Goal: Transaction & Acquisition: Purchase product/service

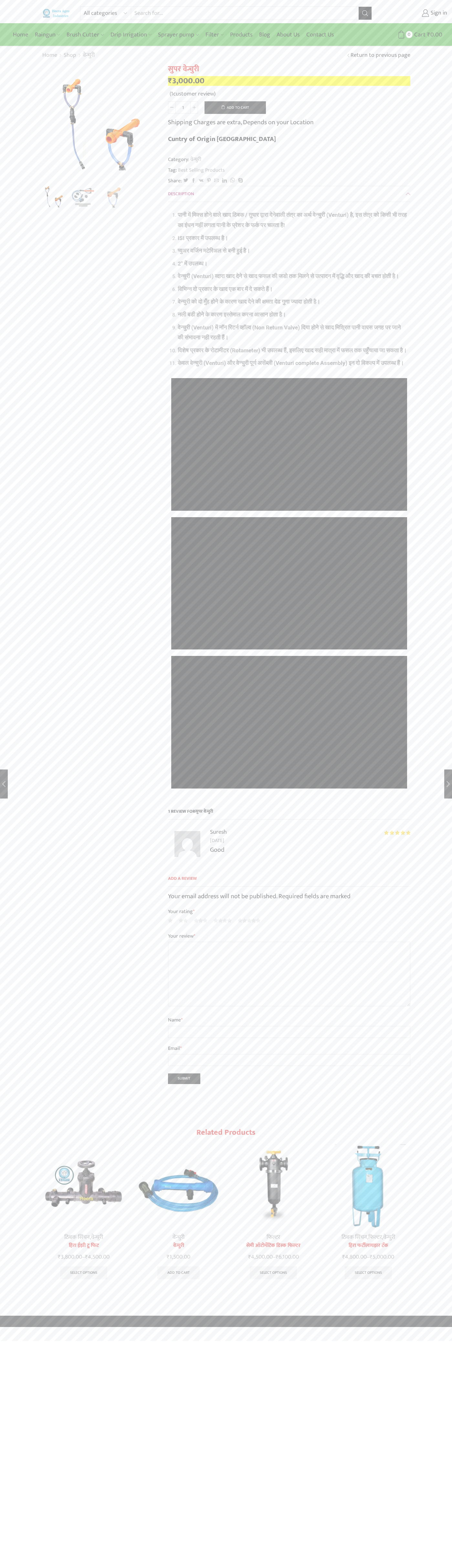
click at [83, 197] on img "2 / 3" at bounding box center [83, 197] width 27 height 27
type input "Google Storebot"
click at [235, 108] on button "Add to cart" at bounding box center [235, 107] width 62 height 13
click at [408, 35] on span "Cart" at bounding box center [407, 35] width 13 height 9
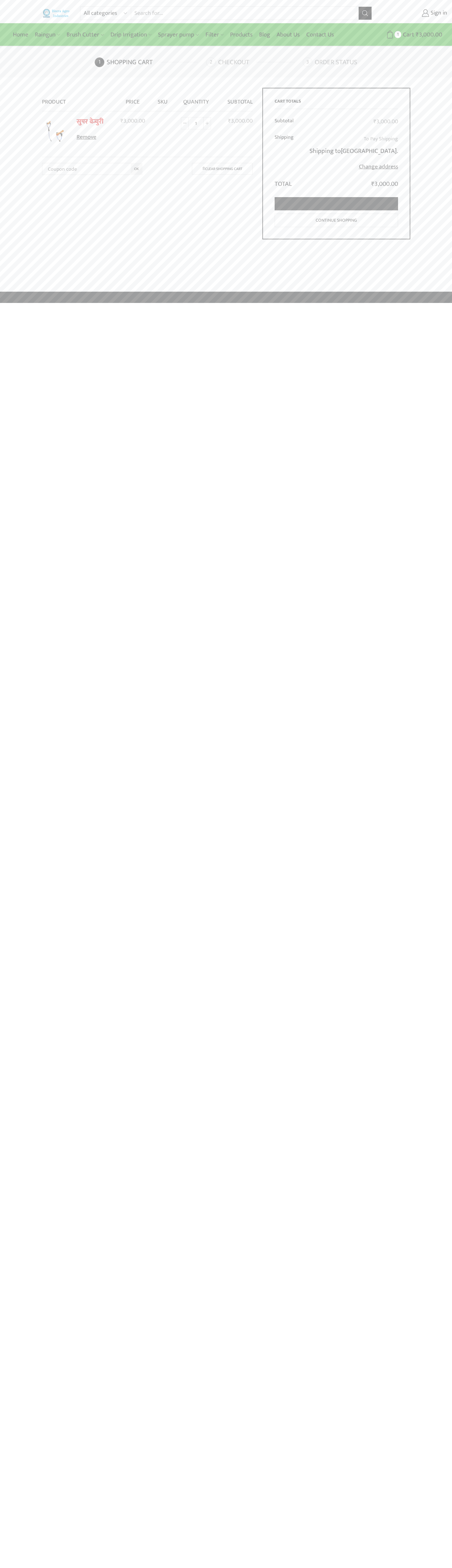
click at [336, 204] on link "Proceed to checkout" at bounding box center [336, 204] width 123 height 13
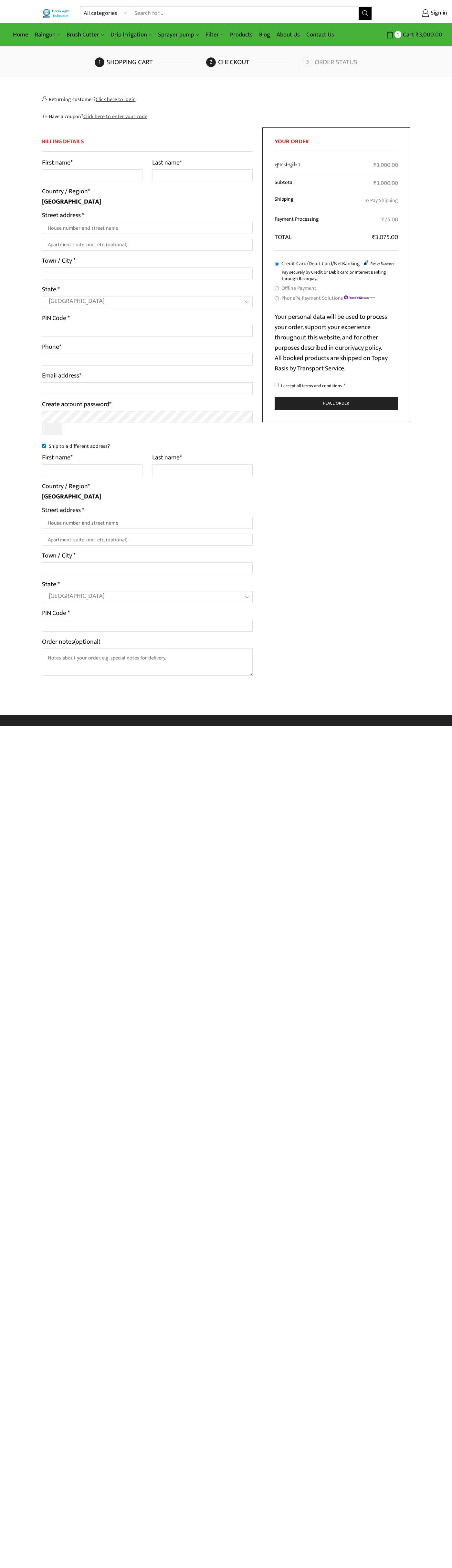
select select "MH"
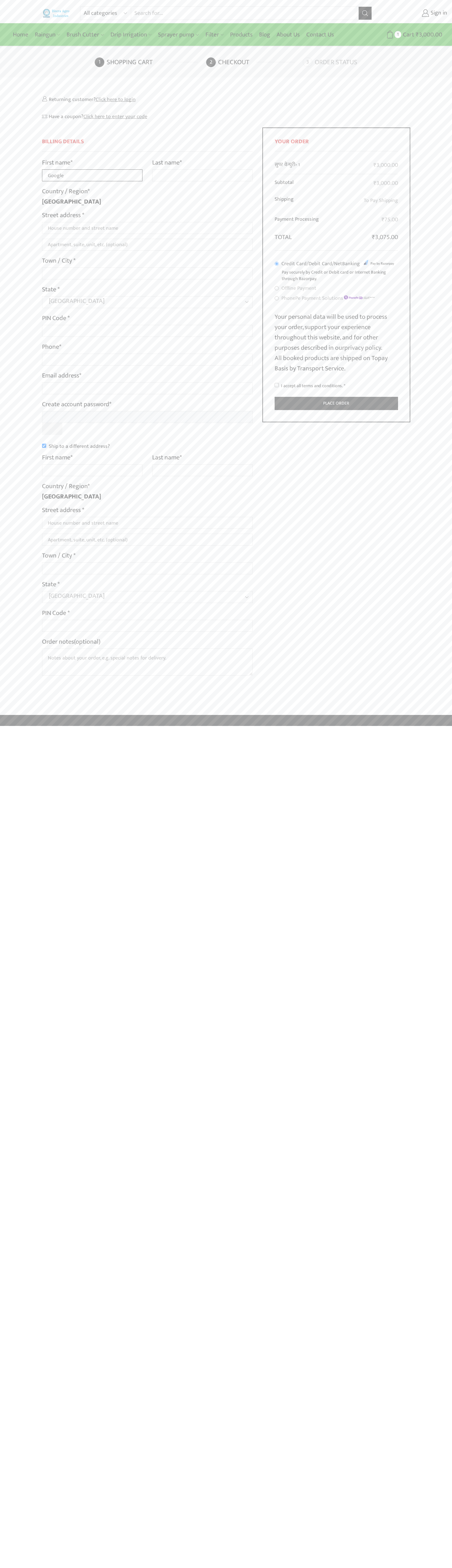
type input "Google"
type input "Storebot"
type input "1600 Amphitheatre Parkway"
type input "First floor"
type input "mountain view"
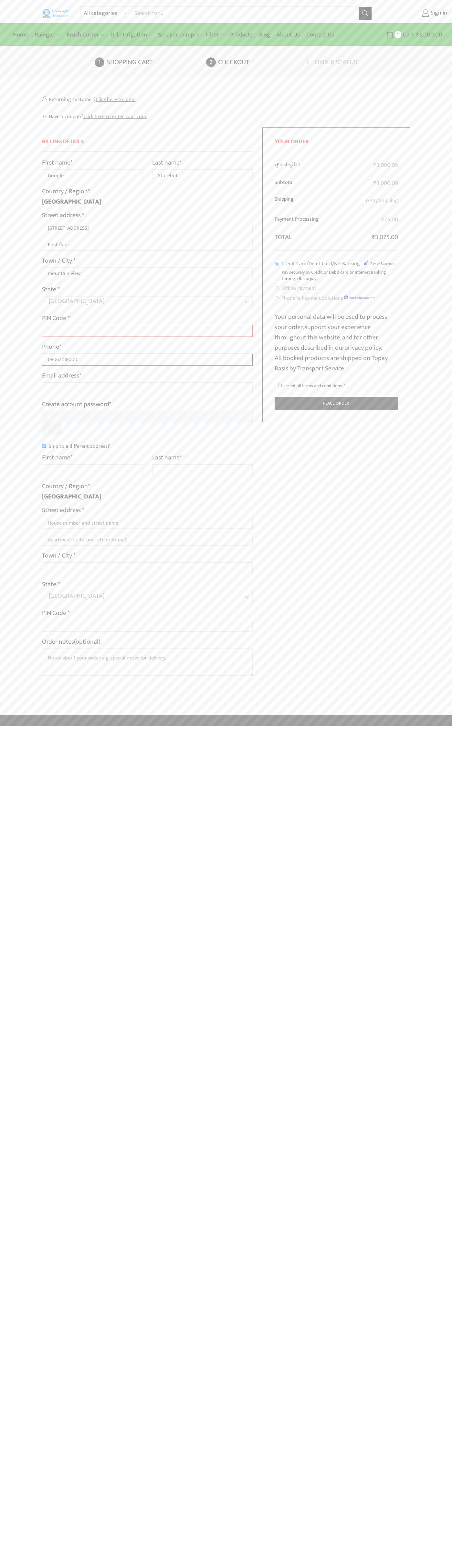
type input "08067218000"
type input "johnsmith003@storebotmail.joonix.net"
type input "Google"
type input "Storebot"
type input "1600 Amphitheatre Parkway"
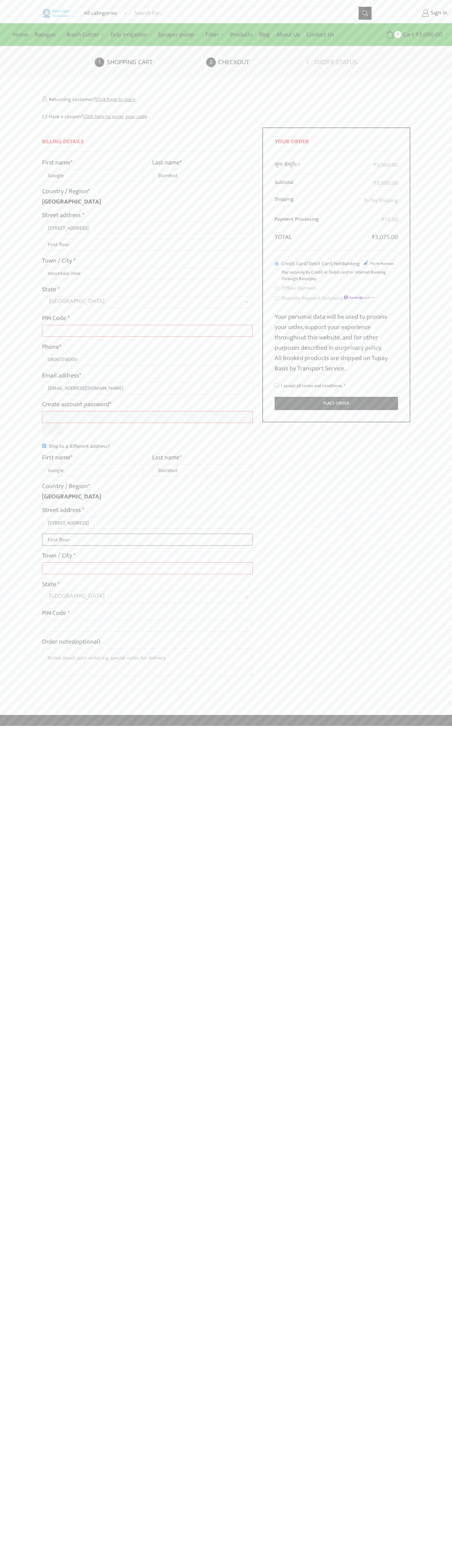
type input "First floor"
type input "mountain view"
click at [277, 385] on input "I accept all terms and conditions. *" at bounding box center [277, 385] width 4 height 4
checkbox input "true"
click at [72, 642] on label "Order notes (optional)" at bounding box center [71, 642] width 58 height 10
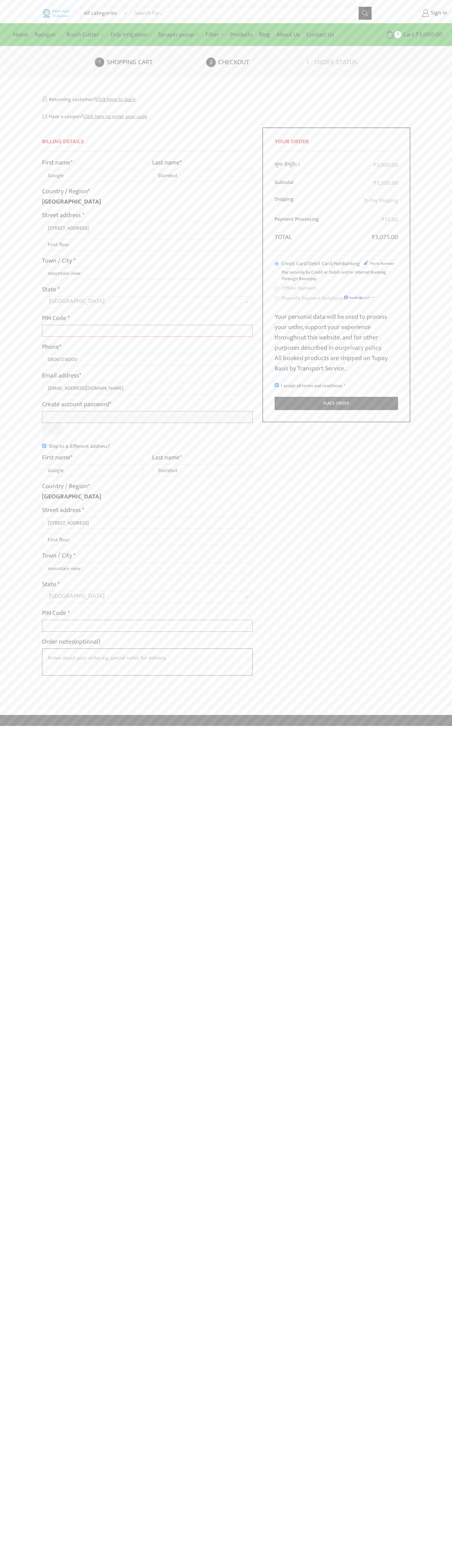
click at [72, 648] on textarea "Order notes (optional)" at bounding box center [147, 662] width 211 height 27
type input "Google"
type input "Storebot"
type input "1600 Amphitheatre Parkway"
type input "First floor"
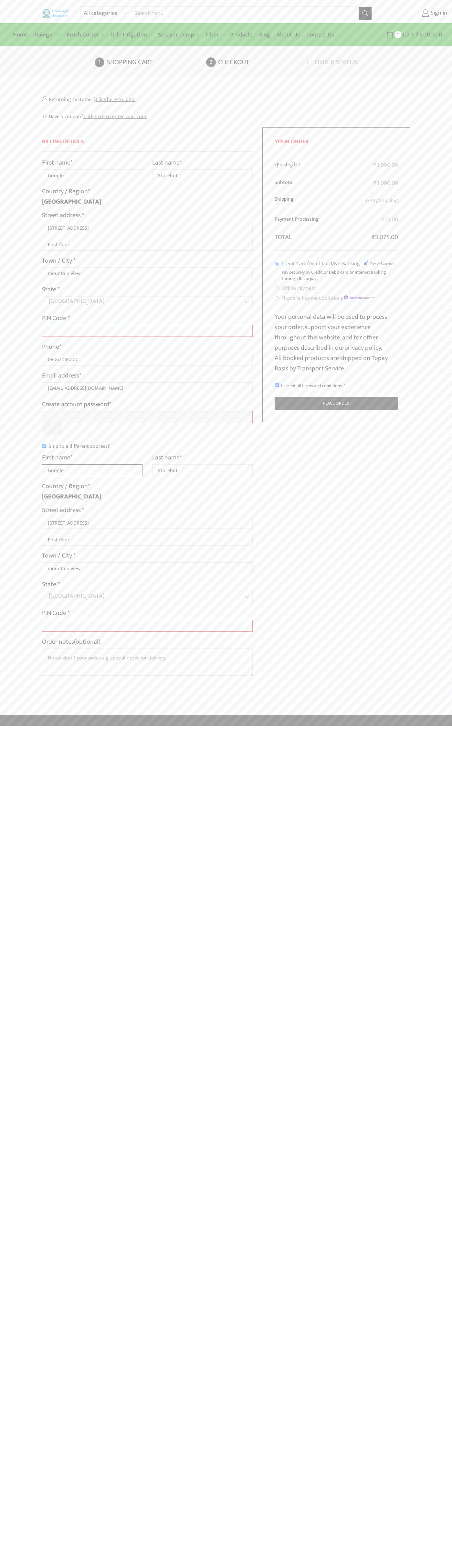
type input "Google"
type input "Storebot"
type input "1600 Amphitheatre Parkway"
type input "First floor"
click at [72, 642] on label "Order notes (optional)" at bounding box center [71, 642] width 58 height 10
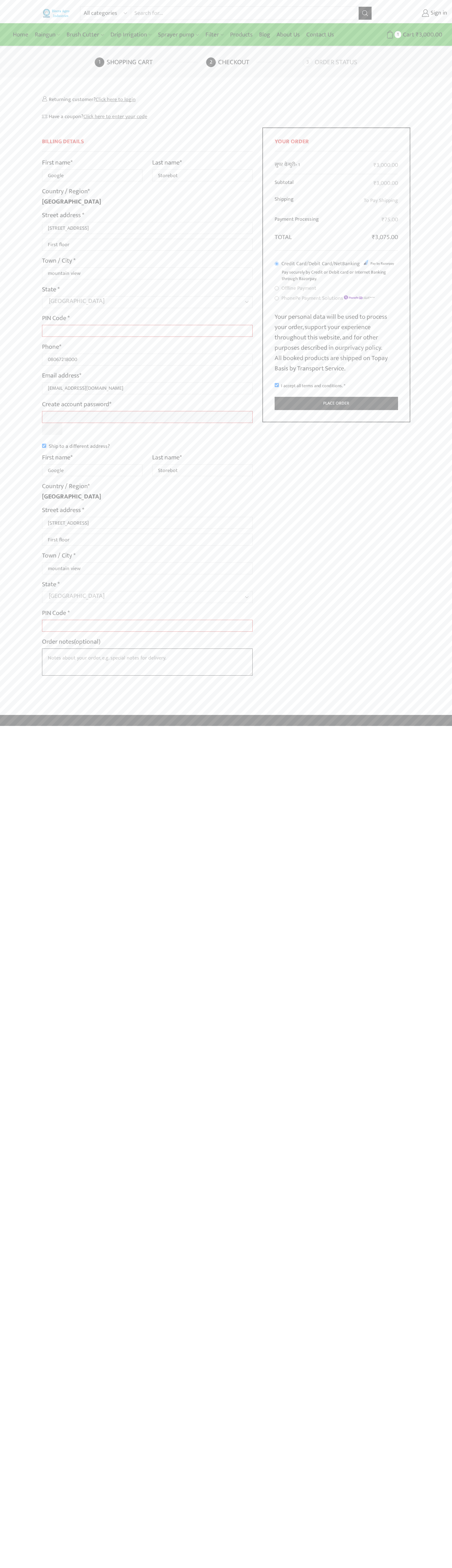
click at [72, 648] on textarea "Order notes (optional)" at bounding box center [147, 662] width 211 height 27
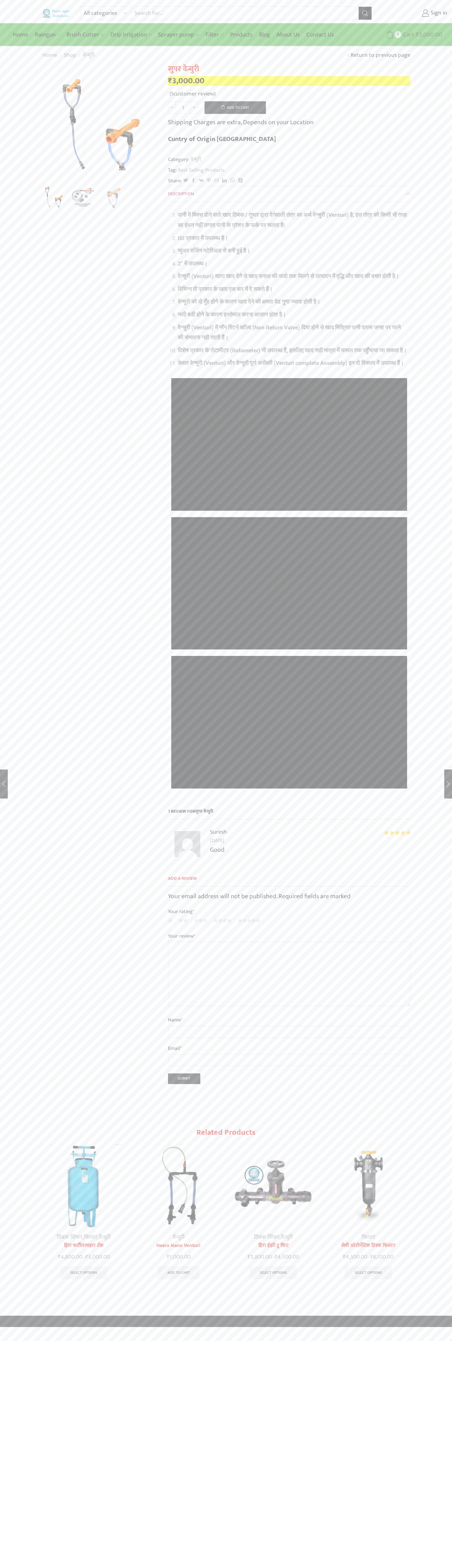
click at [408, 35] on span "Cart" at bounding box center [407, 35] width 13 height 9
